Goal: Task Accomplishment & Management: Complete application form

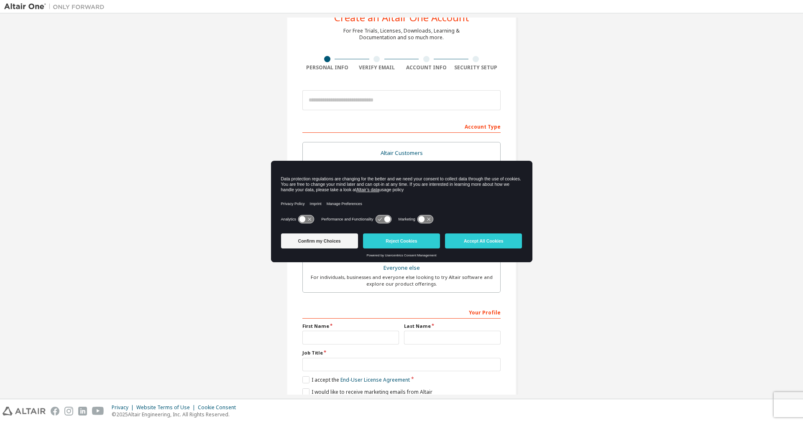
scroll to position [21, 0]
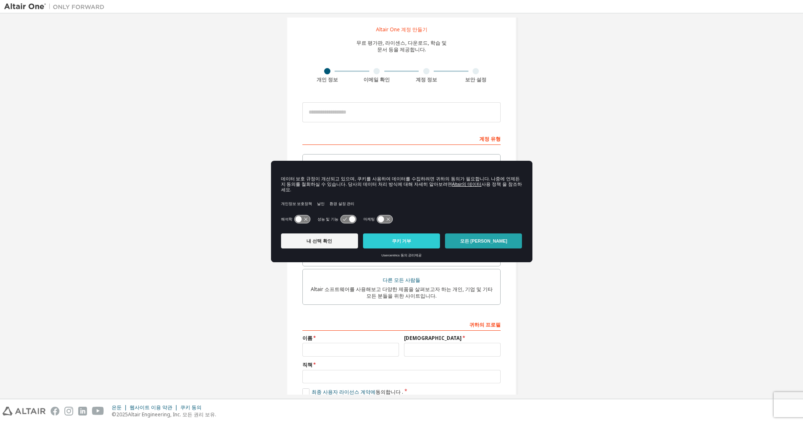
click at [500, 241] on button "모든 쿠키 허용" at bounding box center [483, 241] width 77 height 15
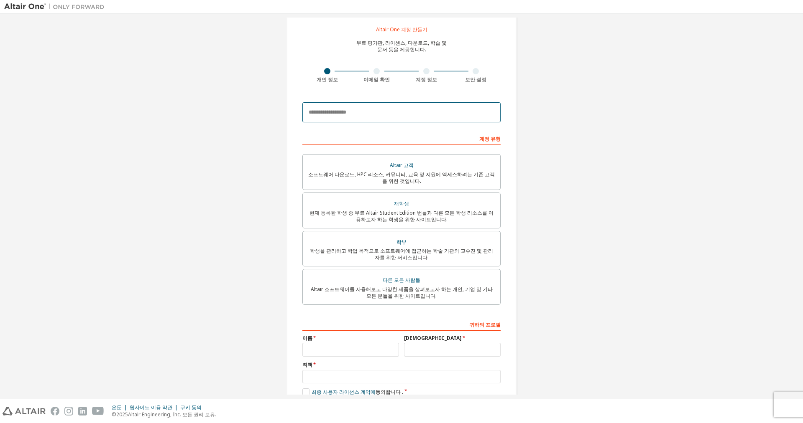
click at [380, 103] on input "email" at bounding box center [401, 112] width 198 height 20
type input "**********"
click at [441, 214] on font "현재 등록한 학생 중 무료 Altair Student Edition 번들과 다른 모든 학생 리소스를 이용하고자 하는 학생을 위한 사이트입니다." at bounding box center [401, 216] width 184 height 14
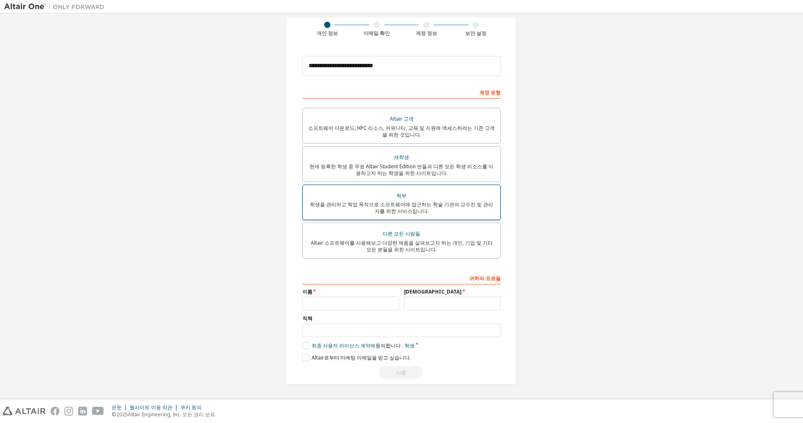
scroll to position [69, 0]
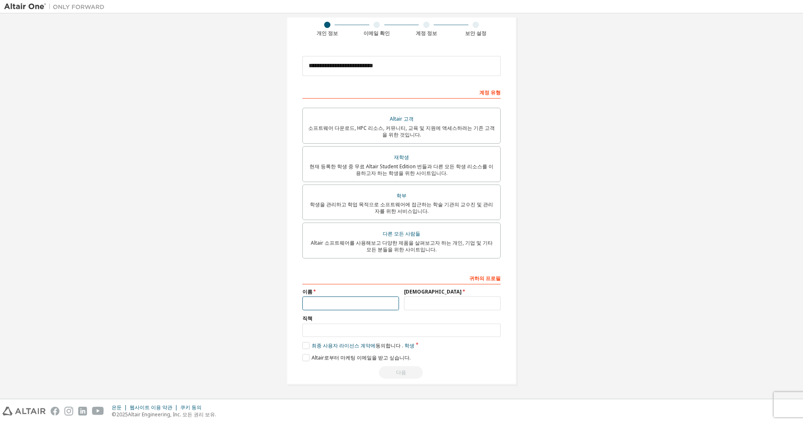
click at [376, 308] on input "text" at bounding box center [350, 304] width 97 height 14
type input "*"
type input "**"
type input "*"
type input "**"
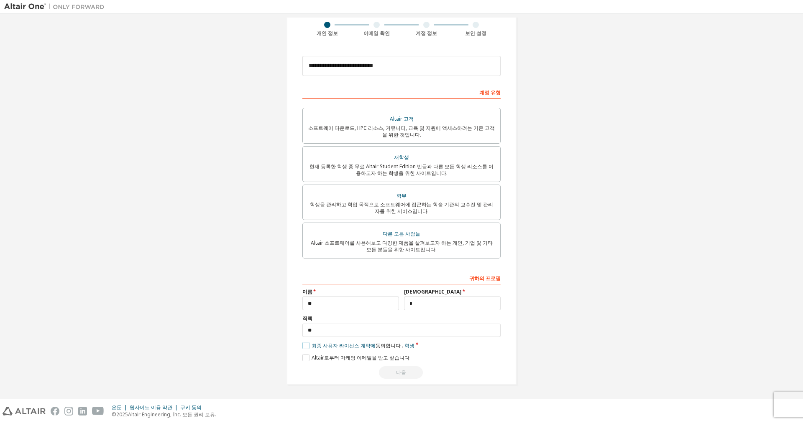
click at [306, 349] on label "최종 사용자 라이선스 계약에 동의합니다 . 학생" at bounding box center [358, 345] width 112 height 7
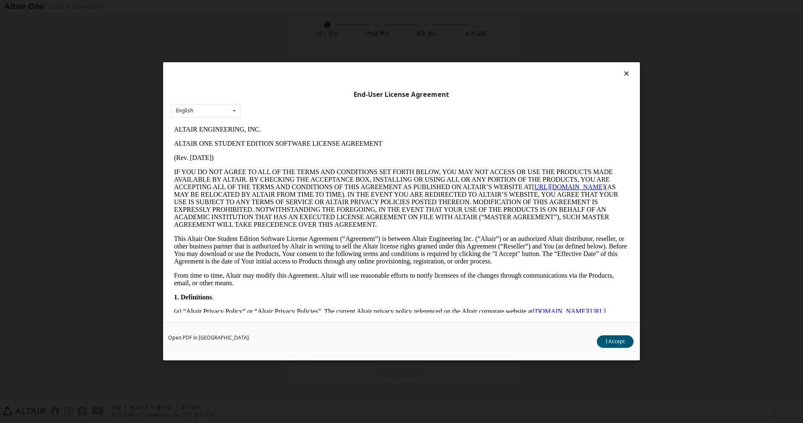
scroll to position [0, 0]
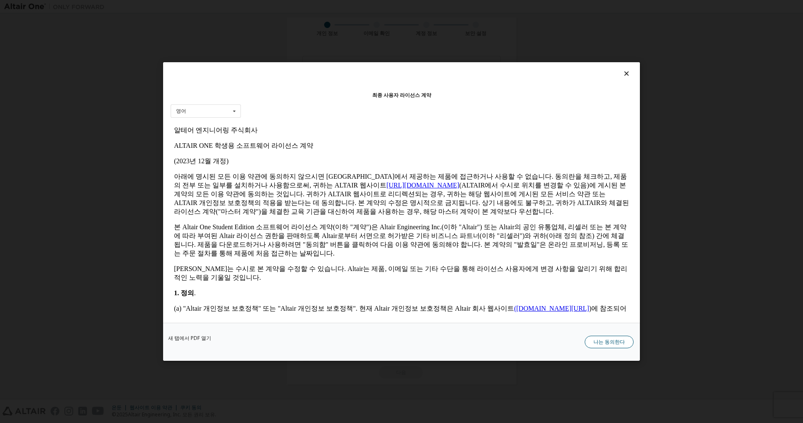
click at [611, 342] on font "나는 동의한다" at bounding box center [608, 342] width 31 height 7
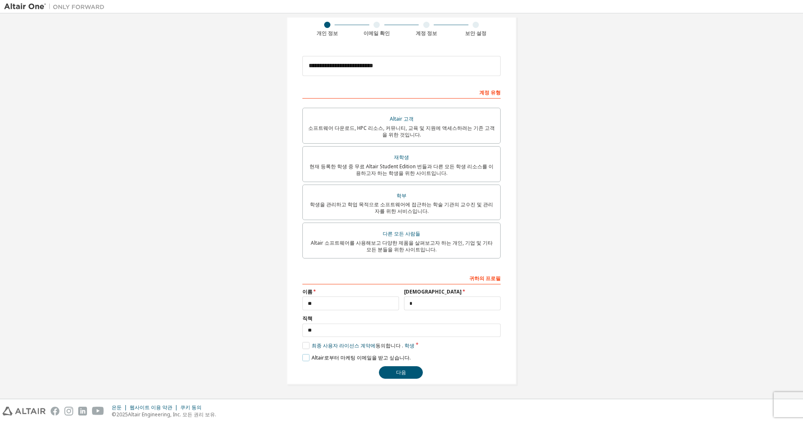
click at [303, 360] on label "Altair로부터 마케팅 이메일을 받고 싶습니다." at bounding box center [356, 357] width 108 height 7
click at [396, 377] on button "다음" at bounding box center [401, 373] width 44 height 13
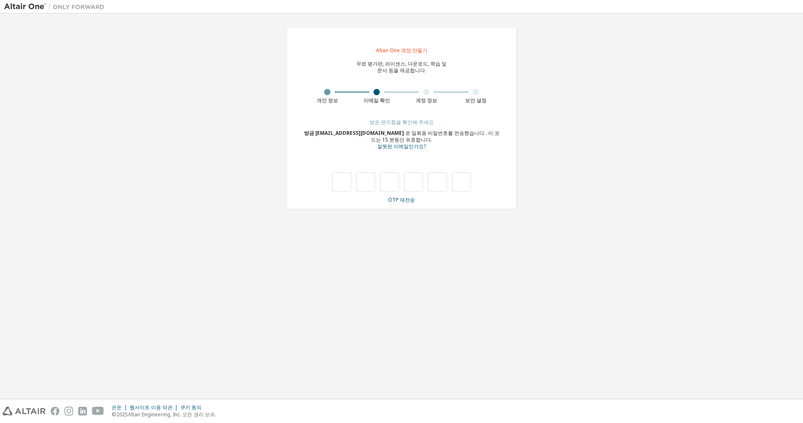
type input "*"
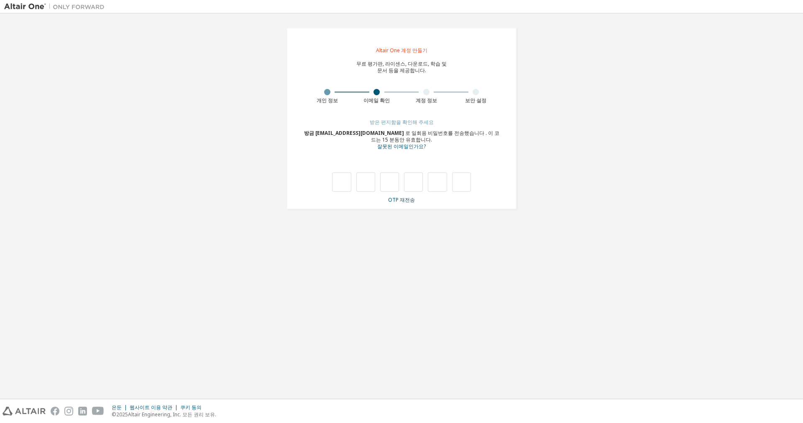
type input "*"
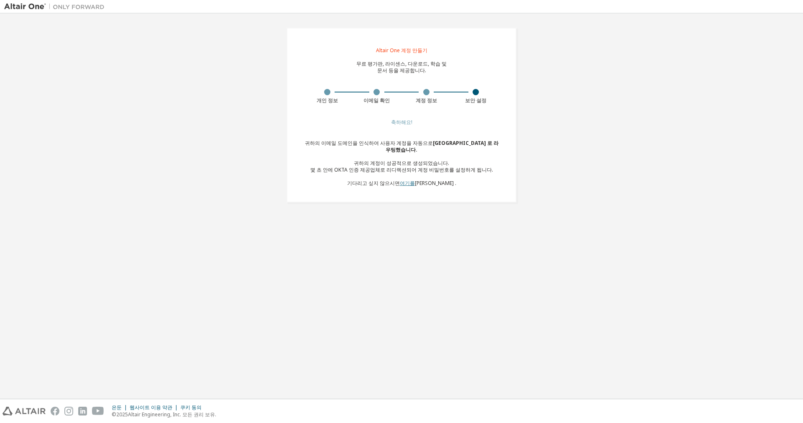
click at [415, 183] on font "여기를" at bounding box center [407, 183] width 15 height 7
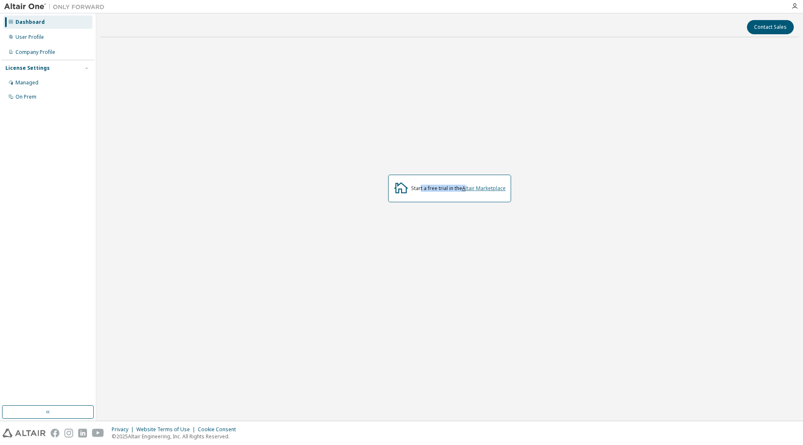
drag, startPoint x: 420, startPoint y: 189, endPoint x: 466, endPoint y: 189, distance: 46.0
click at [466, 189] on div "Start a free trial in the Altair Marketplace" at bounding box center [458, 188] width 94 height 7
click at [456, 203] on div "Start a free trial in the Altair Marketplace" at bounding box center [449, 188] width 698 height 289
click at [493, 188] on link "Altair Marketplace" at bounding box center [483, 188] width 43 height 7
